Goal: Check status: Check status

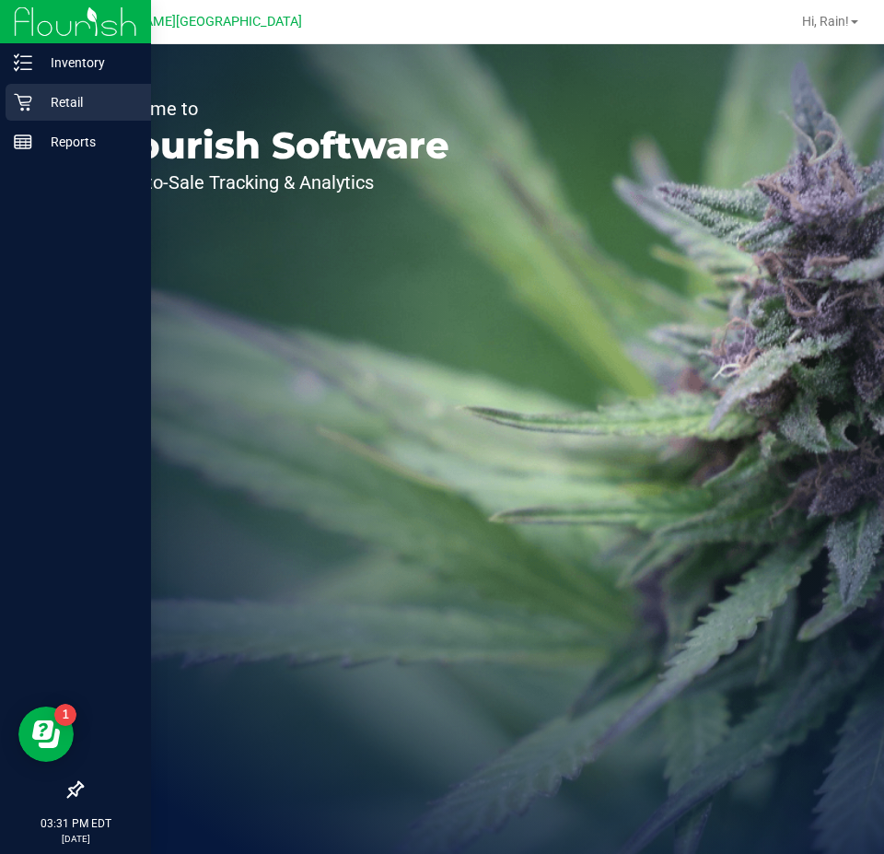
click at [62, 113] on div "Retail" at bounding box center [79, 102] width 146 height 37
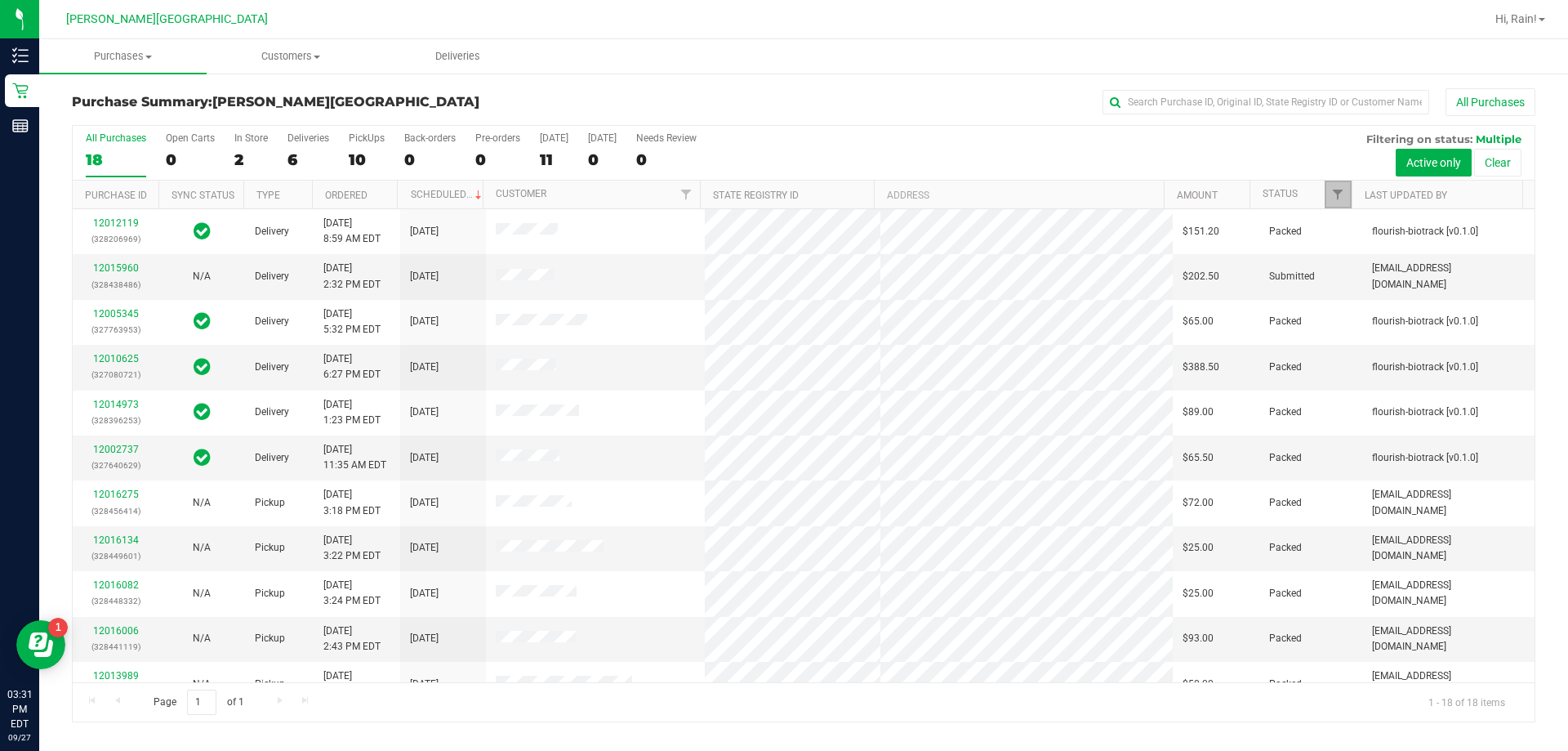
click at [783, 196] on link "Filter" at bounding box center [1338, 194] width 27 height 27
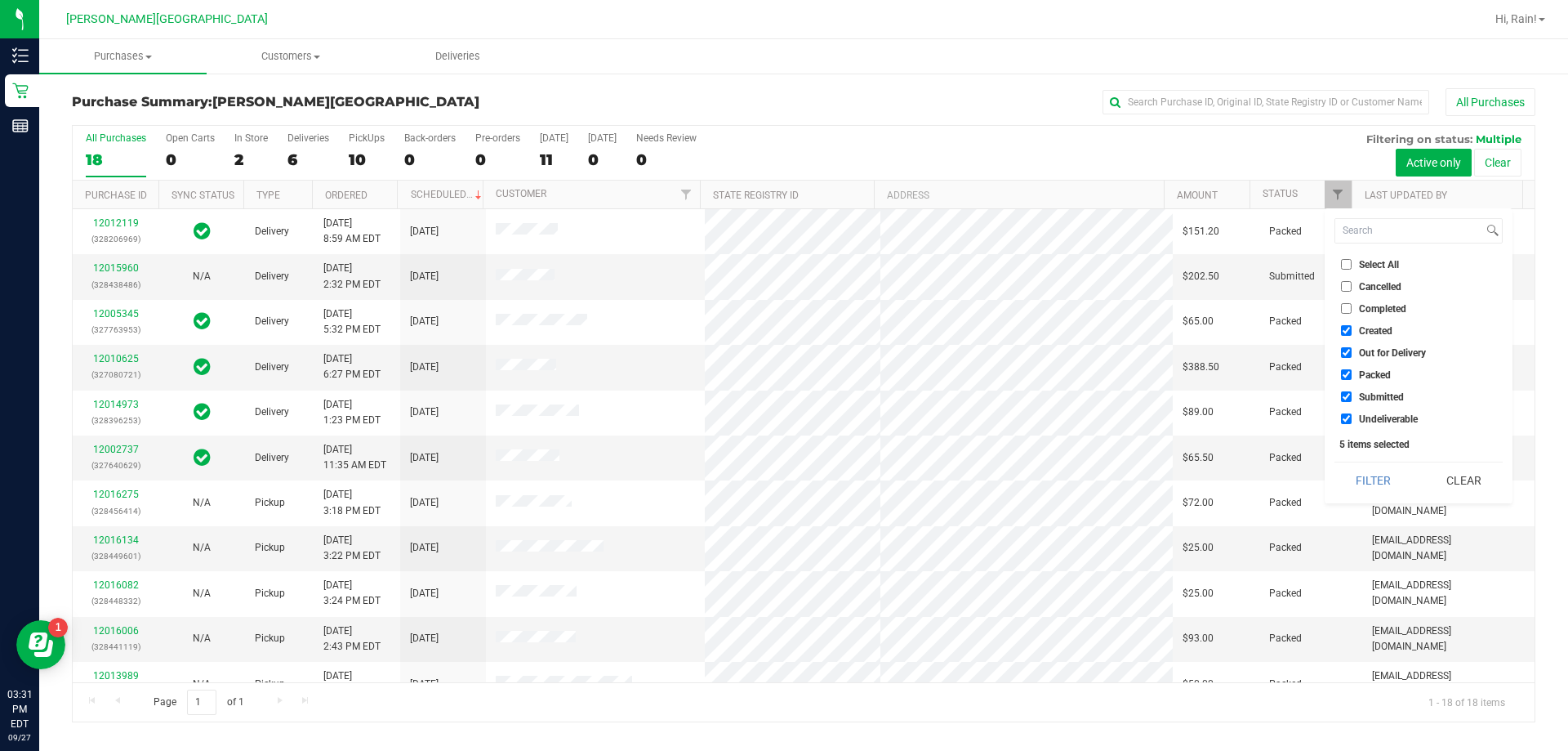
click at [783, 332] on input "Created" at bounding box center [1346, 331] width 11 height 11
checkbox input "false"
click at [783, 350] on input "Out for Delivery" at bounding box center [1346, 353] width 11 height 11
checkbox input "false"
click at [783, 372] on input "Packed" at bounding box center [1346, 374] width 11 height 11
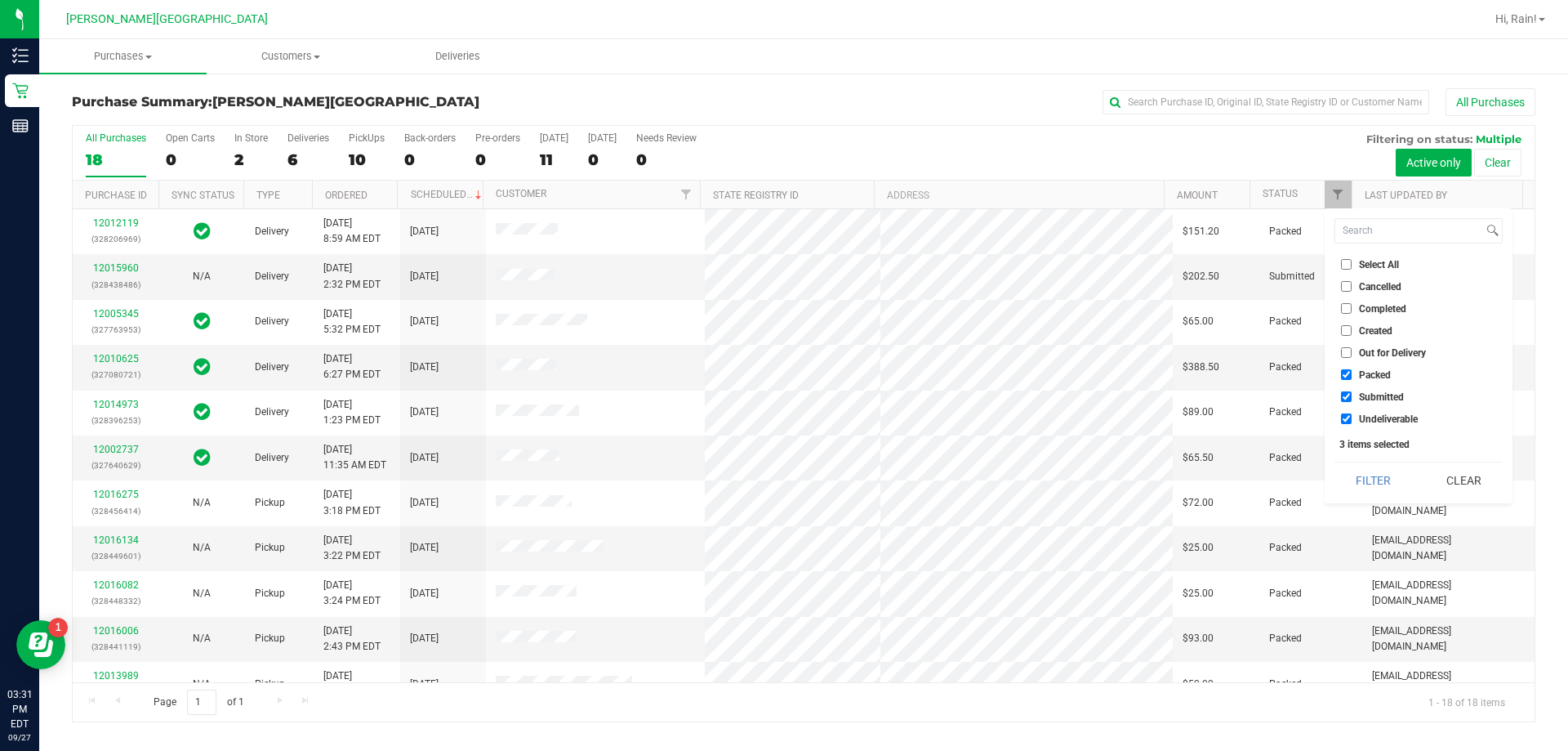
checkbox input "false"
click at [783, 422] on input "Undeliverable" at bounding box center [1346, 419] width 11 height 11
checkbox input "false"
click at [783, 474] on button "Filter" at bounding box center [1373, 480] width 78 height 36
